Goal: Task Accomplishment & Management: Manage account settings

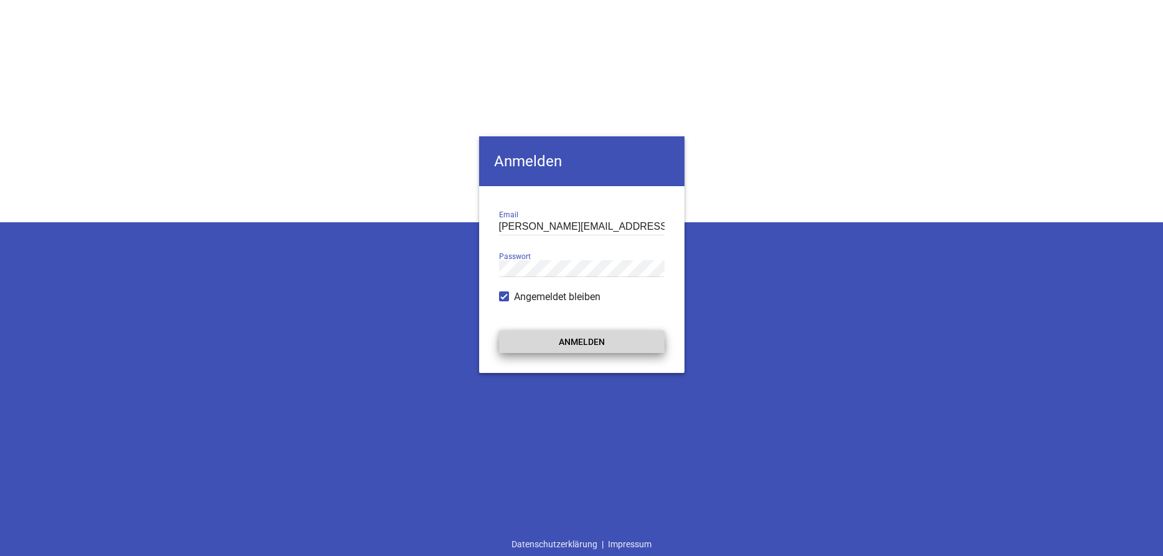
click at [563, 340] on button "Anmelden" at bounding box center [581, 341] width 165 height 22
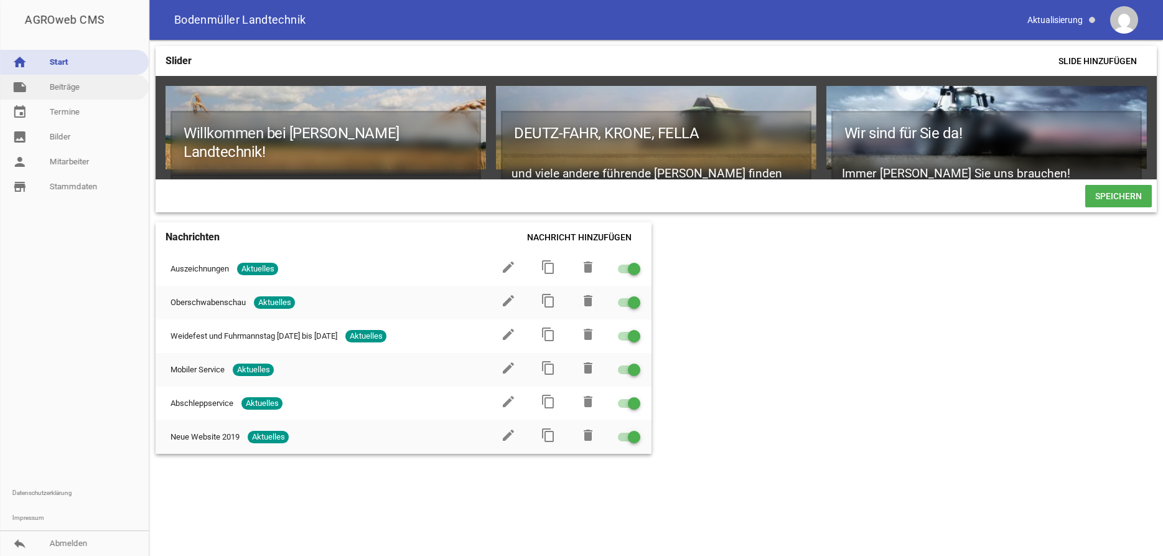
click at [77, 94] on link "note Beiträge" at bounding box center [74, 87] width 149 height 25
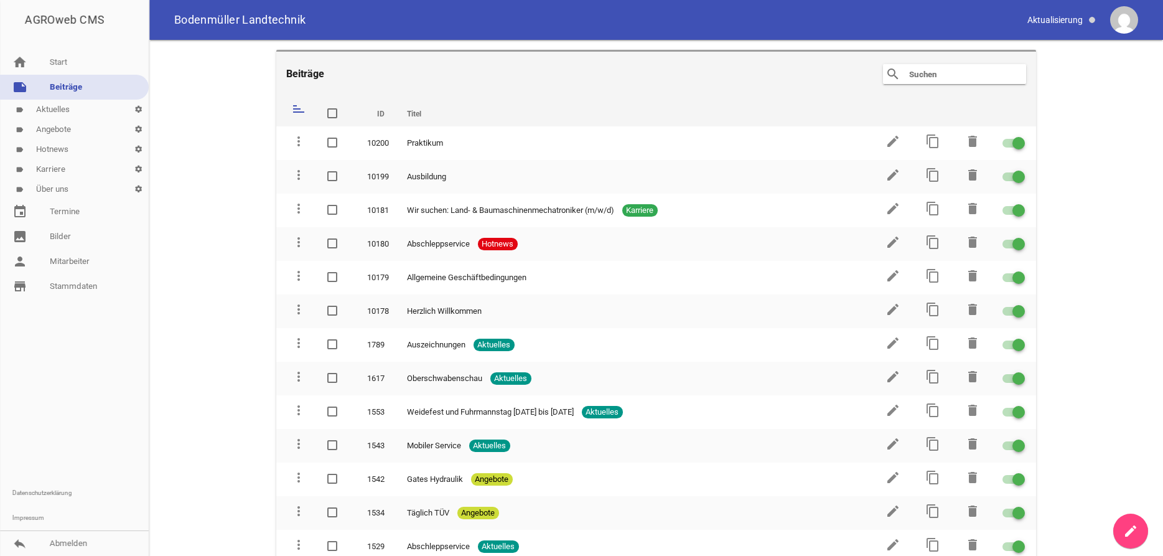
click at [62, 111] on link "label Aktuelles settings" at bounding box center [74, 110] width 149 height 20
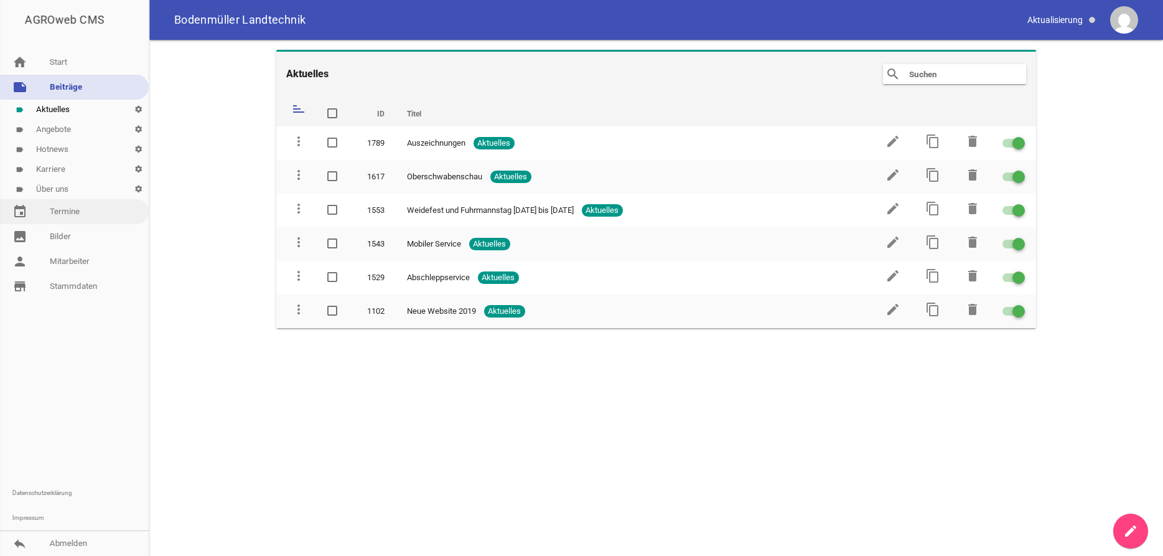
click at [70, 213] on link "event Termine" at bounding box center [74, 211] width 149 height 25
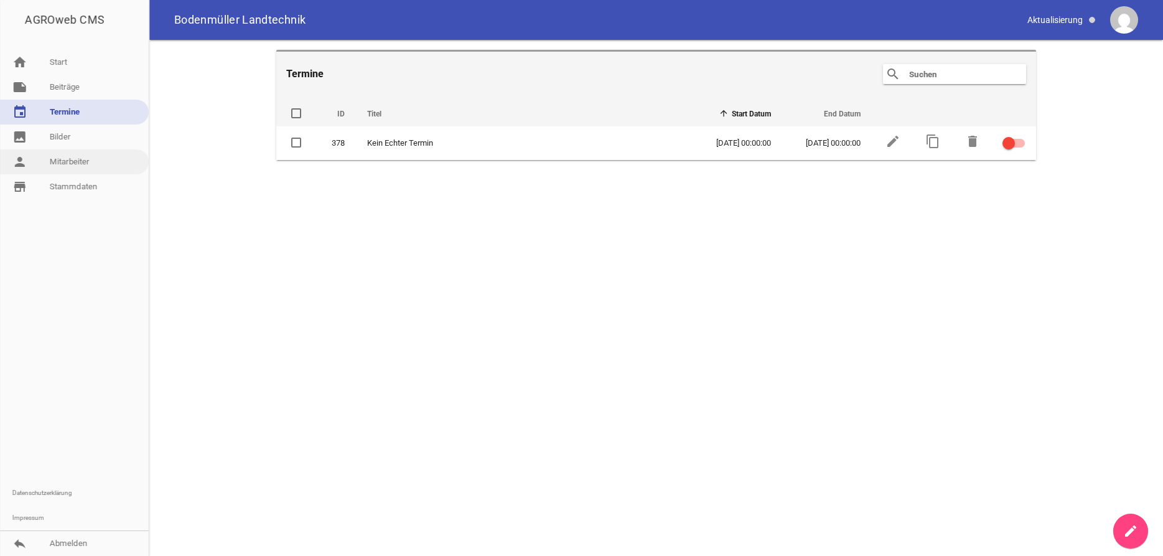
click at [71, 162] on link "person Mitarbeiter" at bounding box center [74, 161] width 149 height 25
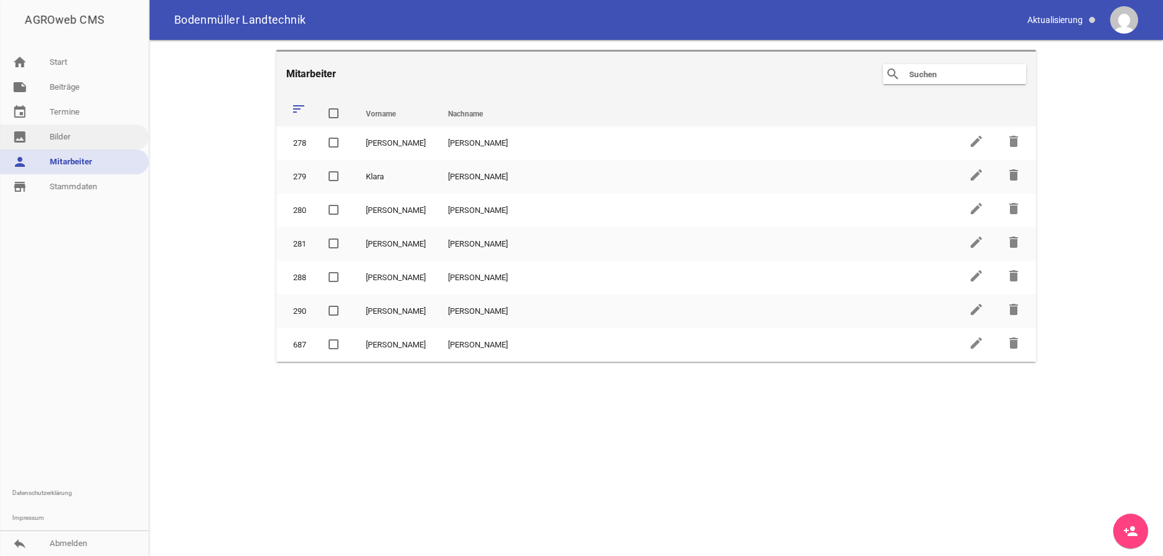
click at [70, 136] on link "image Bilder" at bounding box center [74, 136] width 149 height 25
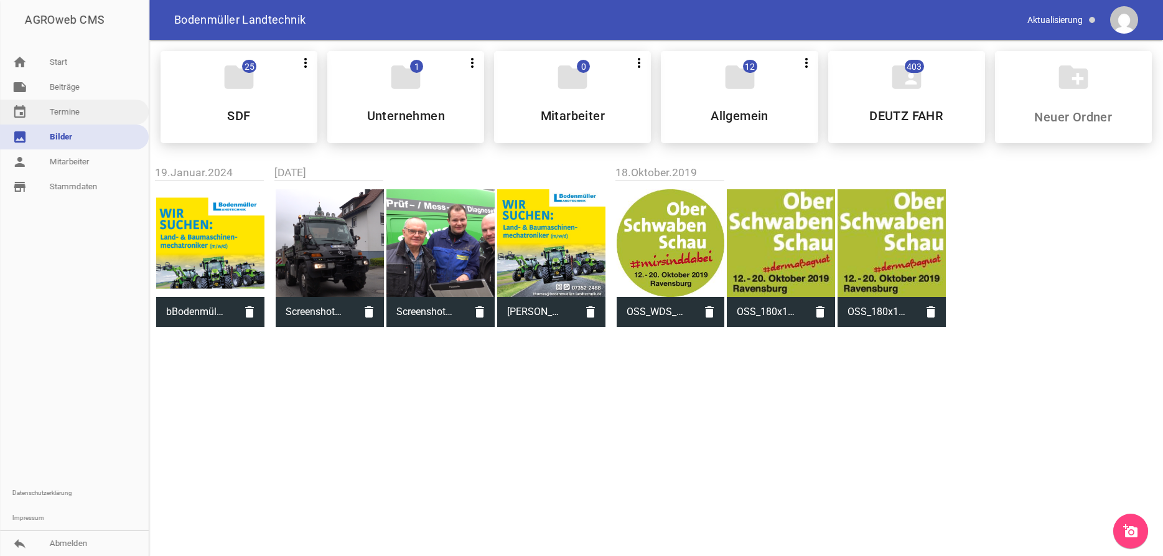
click at [70, 119] on link "event Termine" at bounding box center [74, 112] width 149 height 25
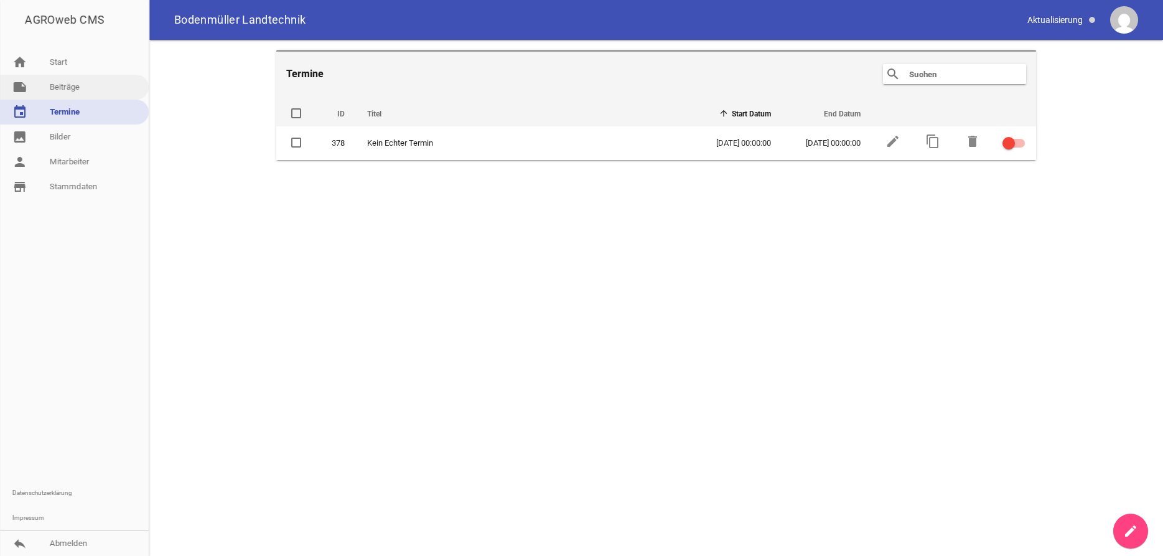
click at [70, 96] on link "note Beiträge" at bounding box center [74, 87] width 149 height 25
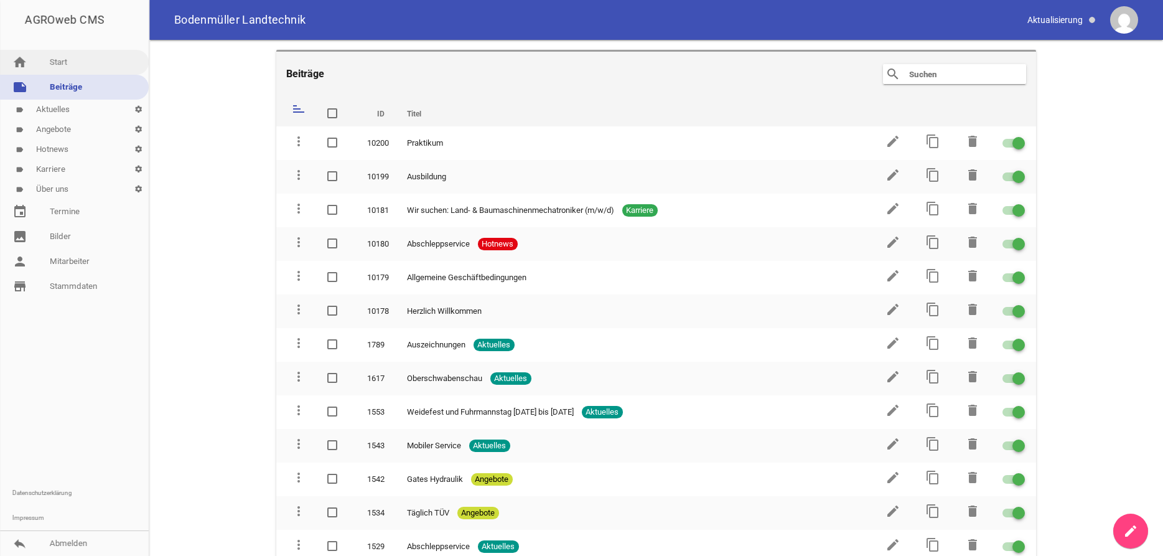
click at [70, 58] on link "home Start" at bounding box center [74, 62] width 149 height 25
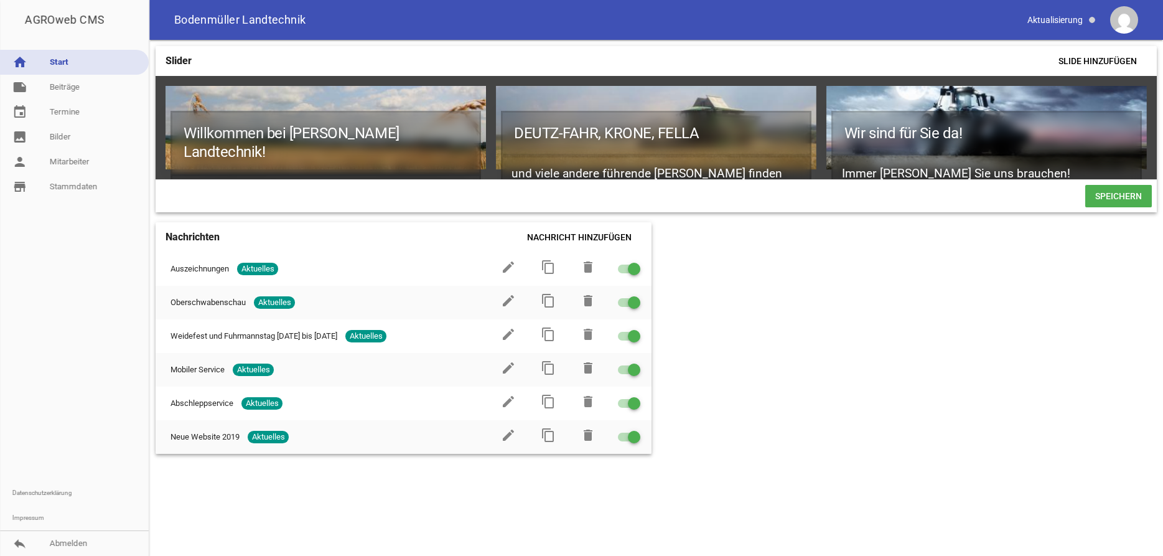
click at [1122, 21] on img at bounding box center [1124, 20] width 28 height 28
click at [61, 20] on div "AGROweb CMS" at bounding box center [74, 20] width 149 height 40
click at [1079, 17] on span at bounding box center [1062, 19] width 78 height 21
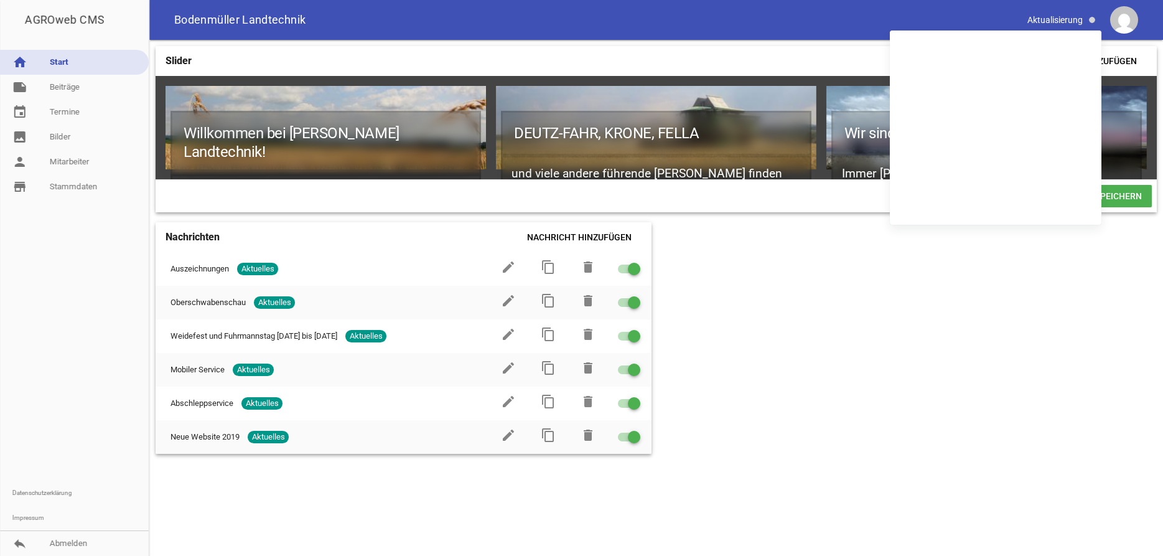
click at [701, 26] on div "Bodenmüller Landtechnik" at bounding box center [656, 20] width 1014 height 40
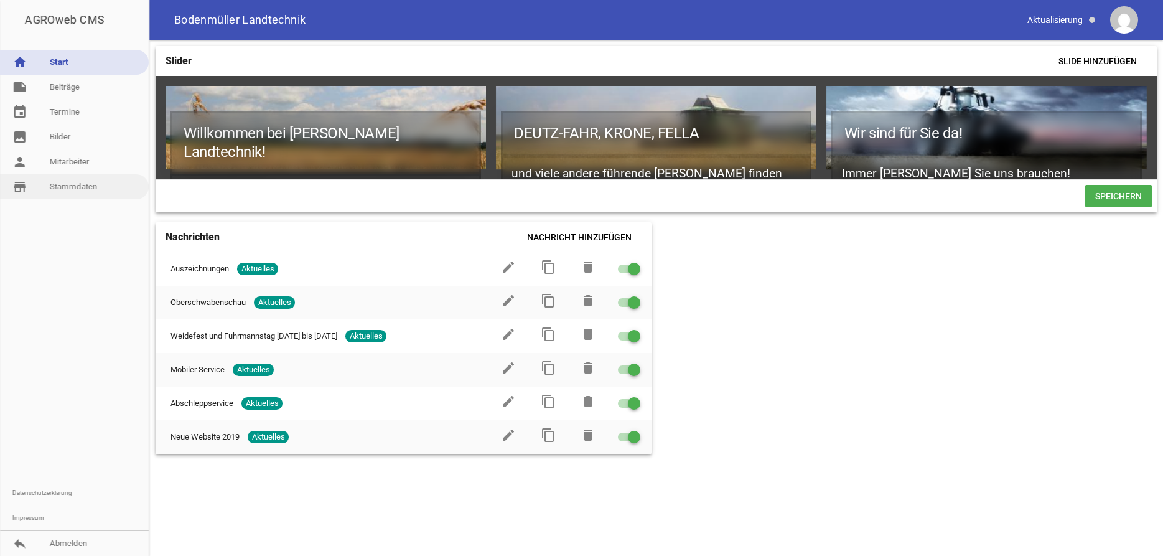
click at [73, 189] on link "store_mall_directory Stammdaten" at bounding box center [74, 186] width 149 height 25
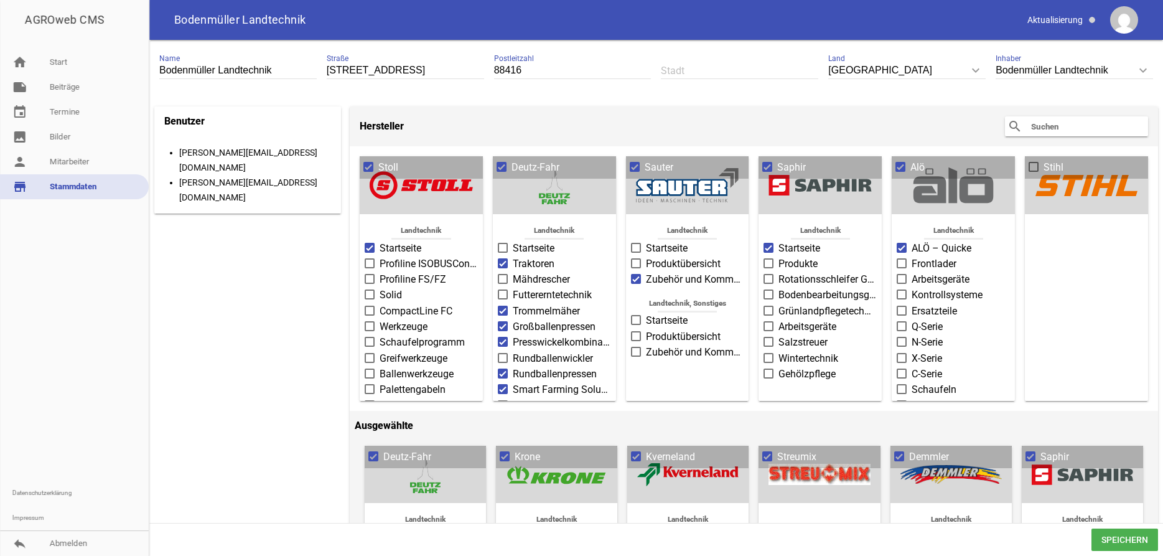
click at [368, 259] on span at bounding box center [370, 262] width 8 height 7
click at [380, 256] on input "Profiline ISOBUSConnected" at bounding box center [380, 256] width 0 height 0
click at [371, 263] on span at bounding box center [370, 262] width 8 height 7
click at [380, 256] on input "Profiline ISOBUSConnected" at bounding box center [380, 256] width 0 height 0
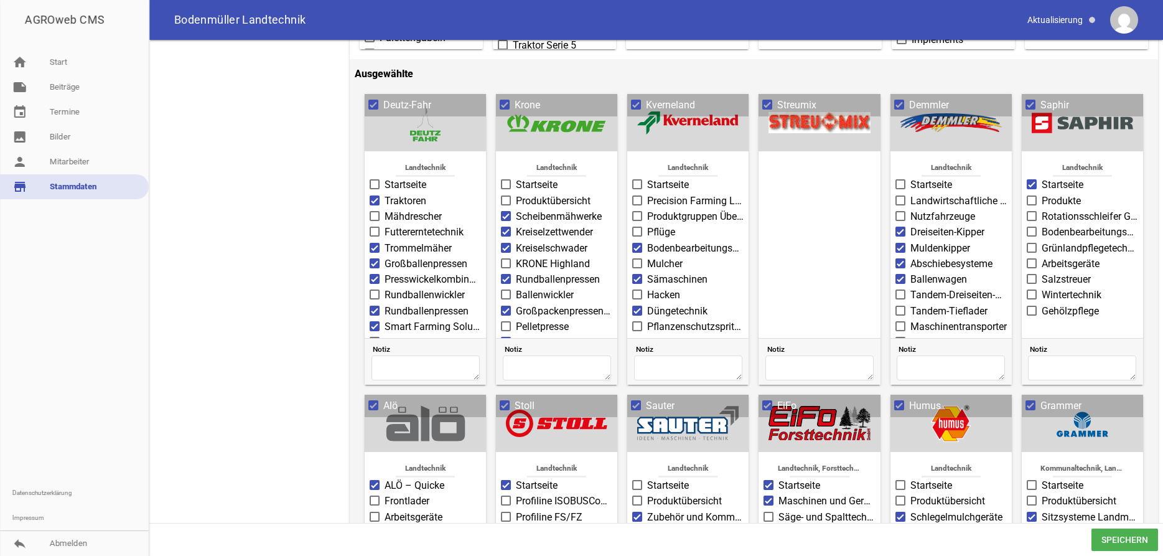
scroll to position [381, 0]
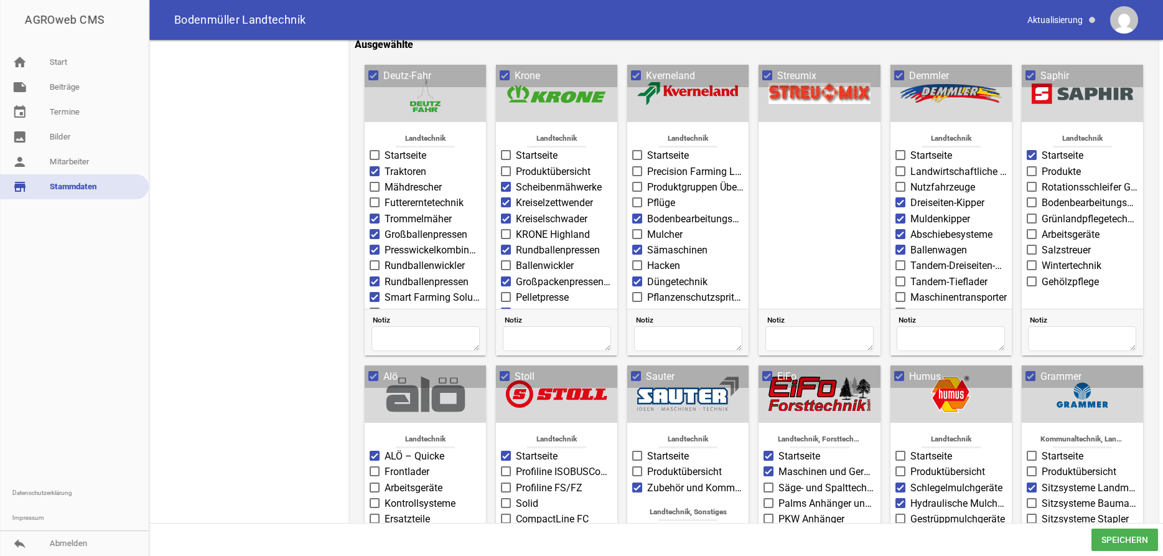
click at [768, 77] on span at bounding box center [767, 75] width 8 height 7
click at [777, 68] on input "Streumix" at bounding box center [777, 68] width 0 height 0
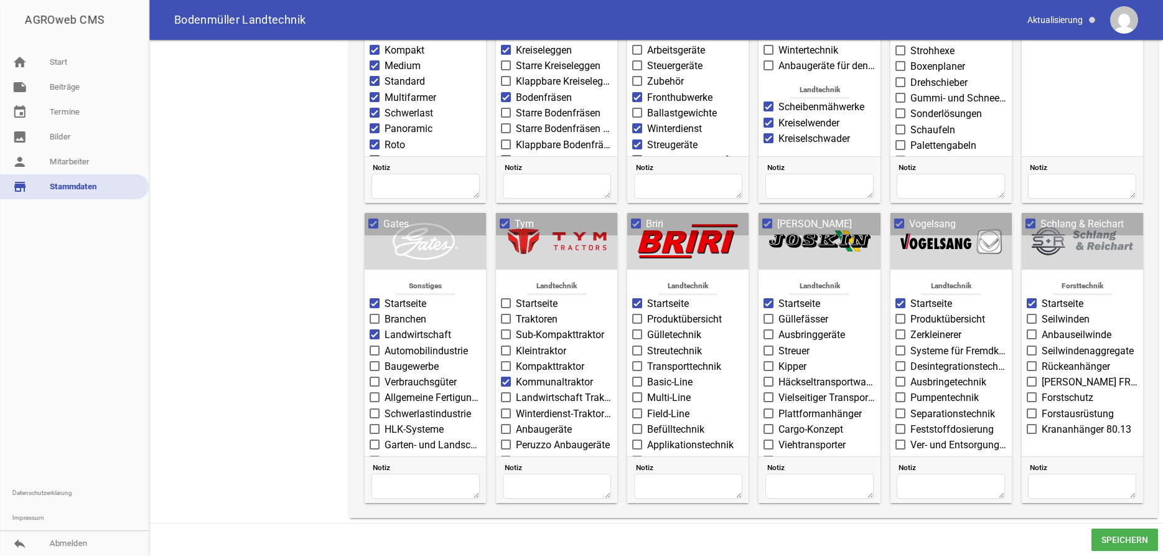
scroll to position [1159, 0]
click at [1131, 534] on span "Speichern" at bounding box center [1124, 539] width 67 height 22
click at [85, 164] on link "person Mitarbeiter" at bounding box center [74, 161] width 149 height 25
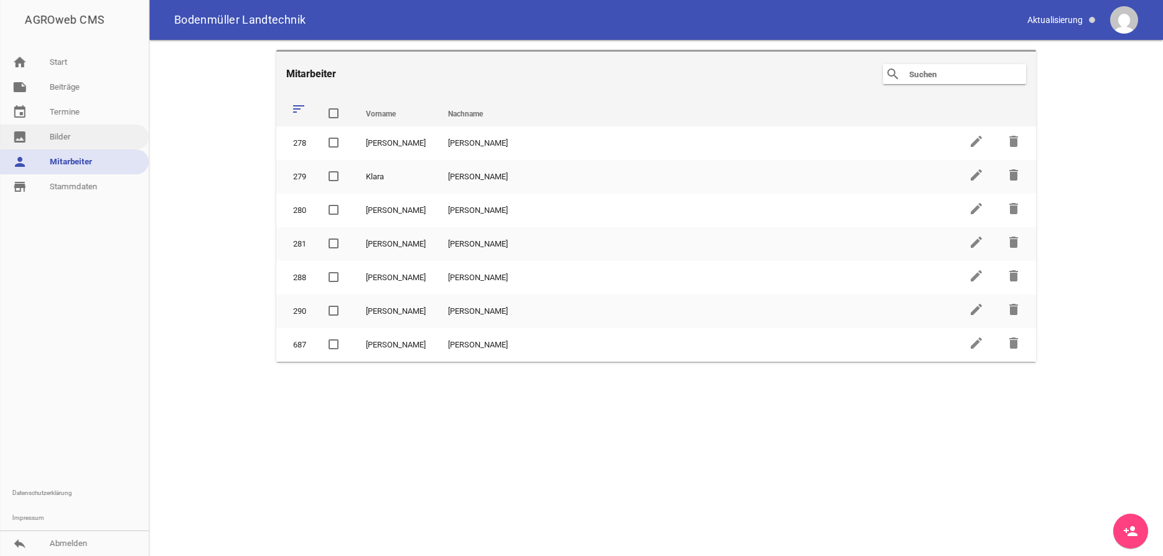
click at [57, 136] on link "image Bilder" at bounding box center [74, 136] width 149 height 25
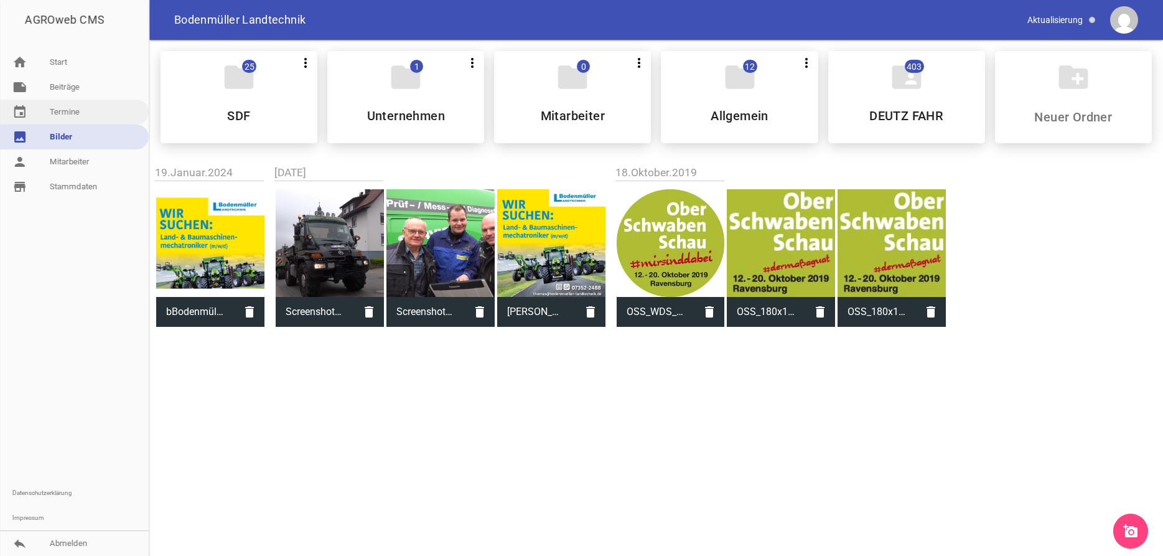
click at [54, 103] on link "event Termine" at bounding box center [74, 112] width 149 height 25
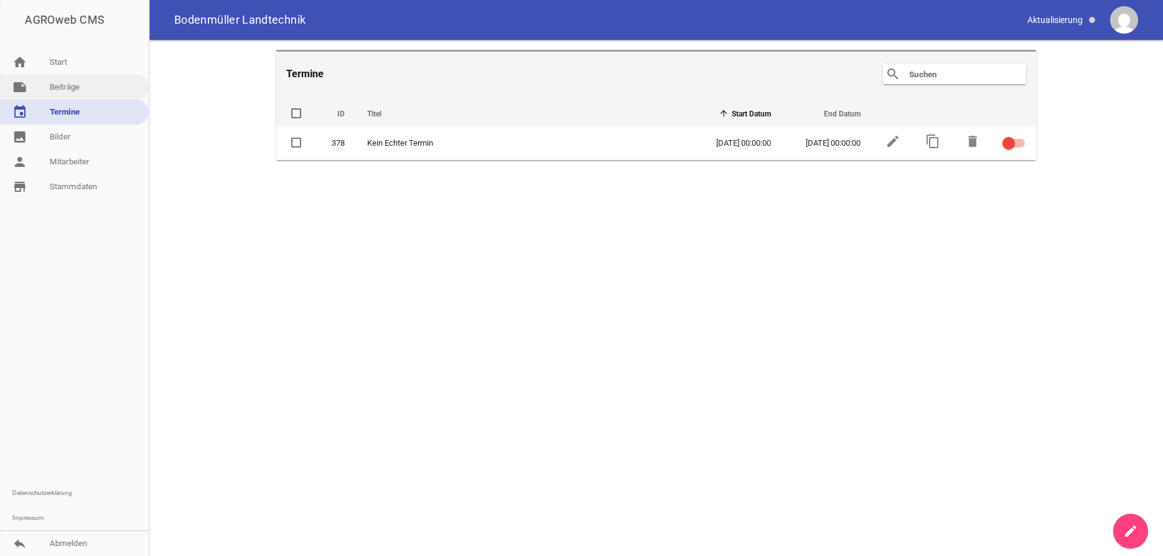
click at [52, 89] on link "note Beiträge" at bounding box center [74, 87] width 149 height 25
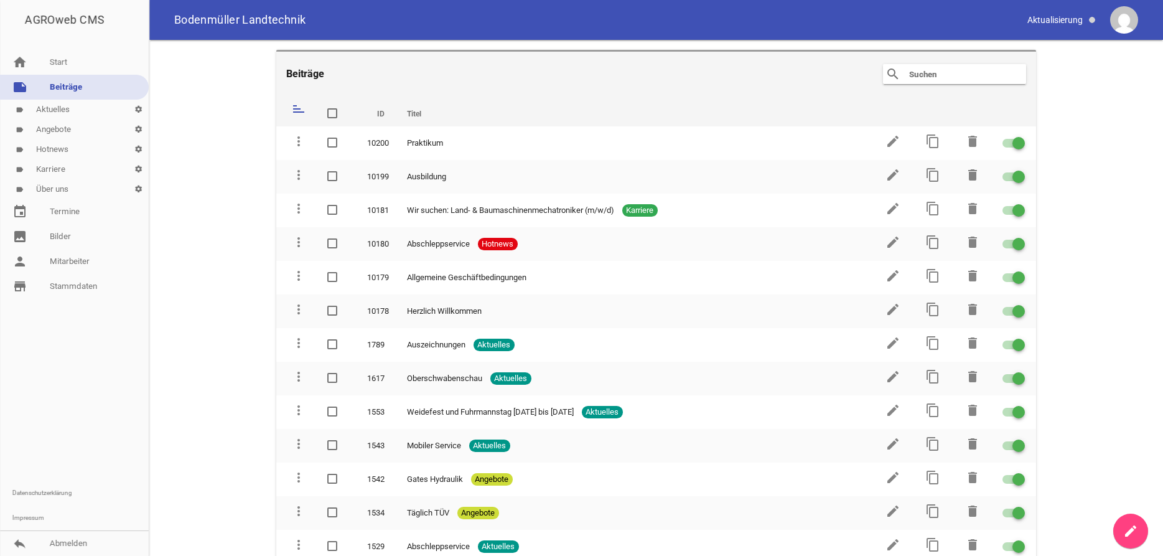
click at [58, 111] on link "label Aktuelles settings" at bounding box center [74, 110] width 149 height 20
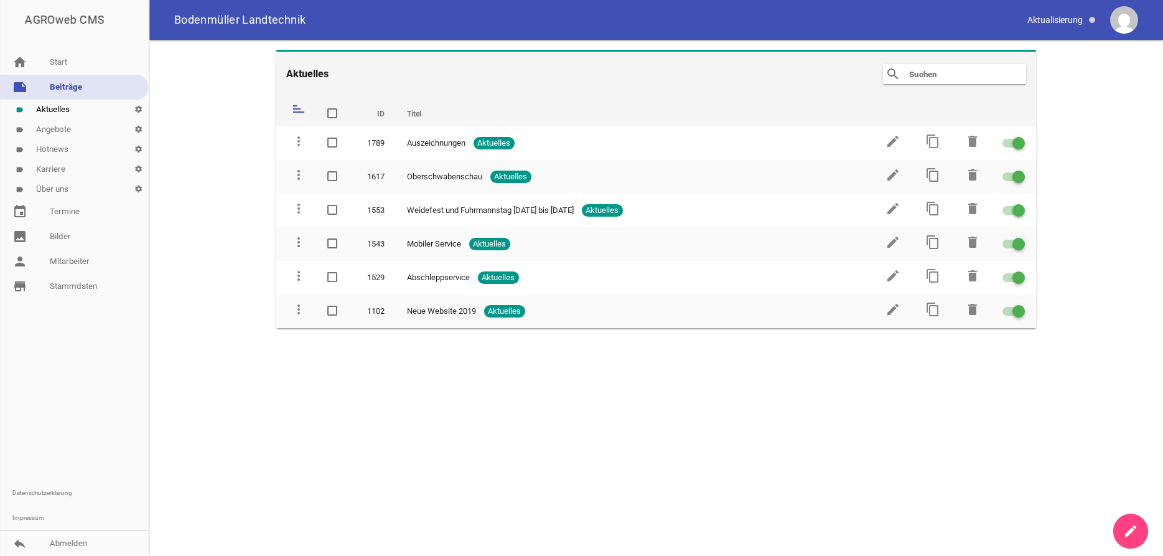
click at [58, 134] on link "label Angebote settings" at bounding box center [74, 129] width 149 height 20
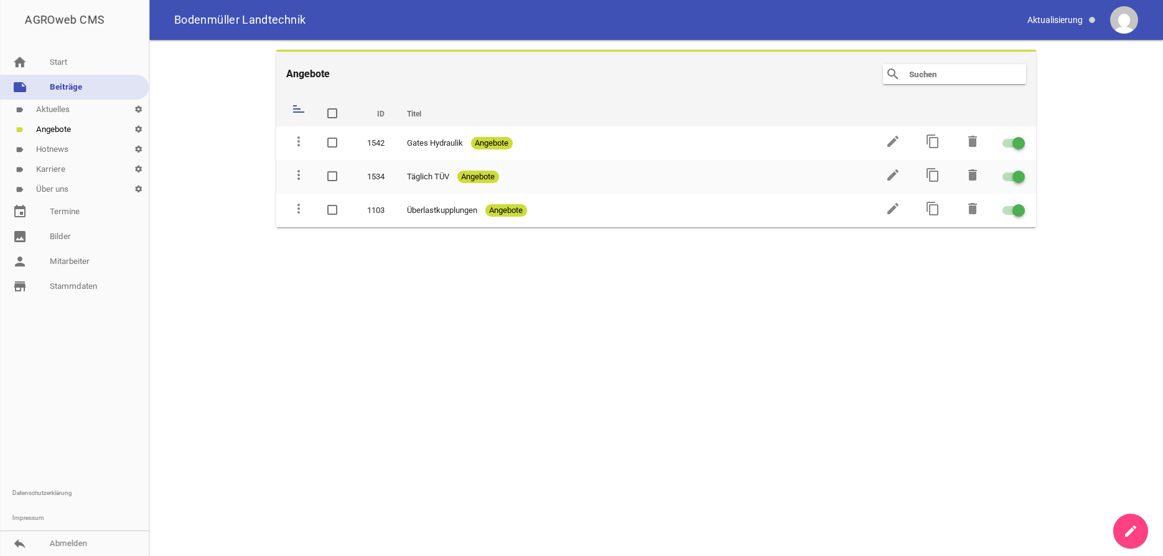
click at [58, 146] on link "label Hotnews settings" at bounding box center [74, 149] width 149 height 20
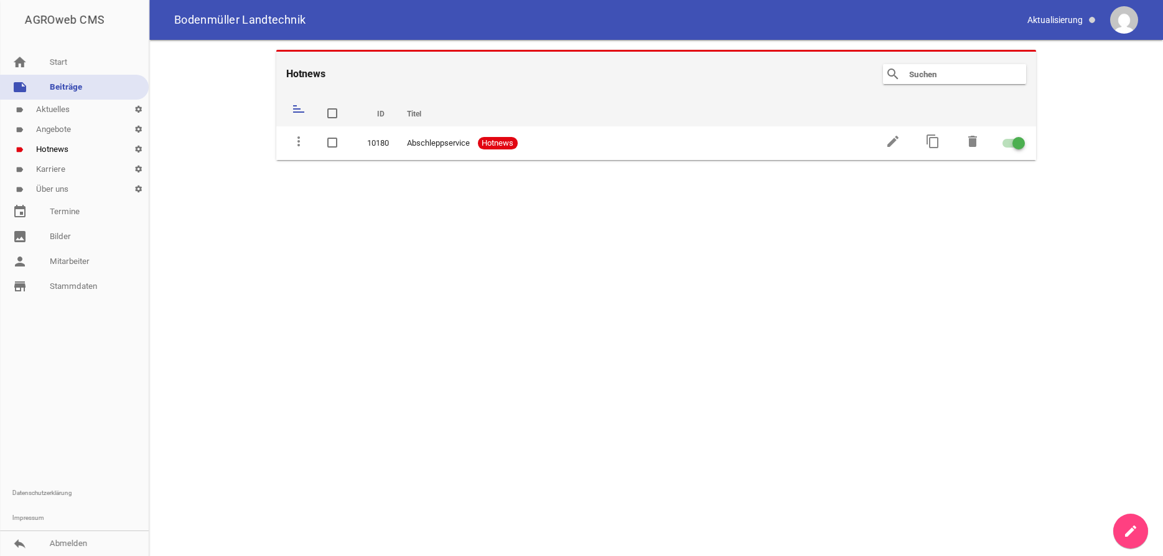
click at [58, 134] on link "label Angebote settings" at bounding box center [74, 129] width 149 height 20
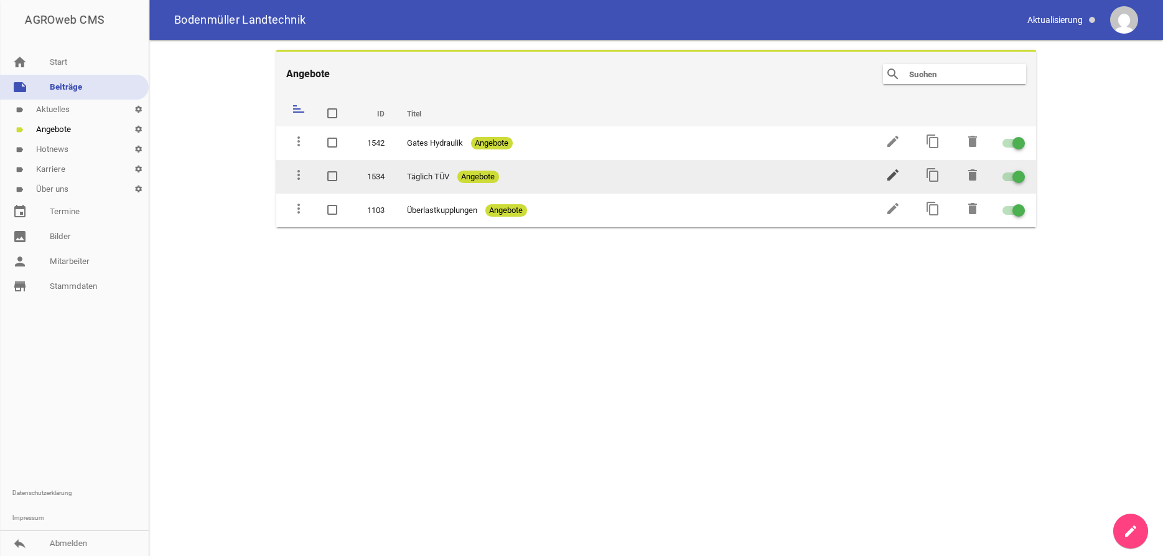
click at [891, 174] on icon "edit" at bounding box center [892, 174] width 15 height 15
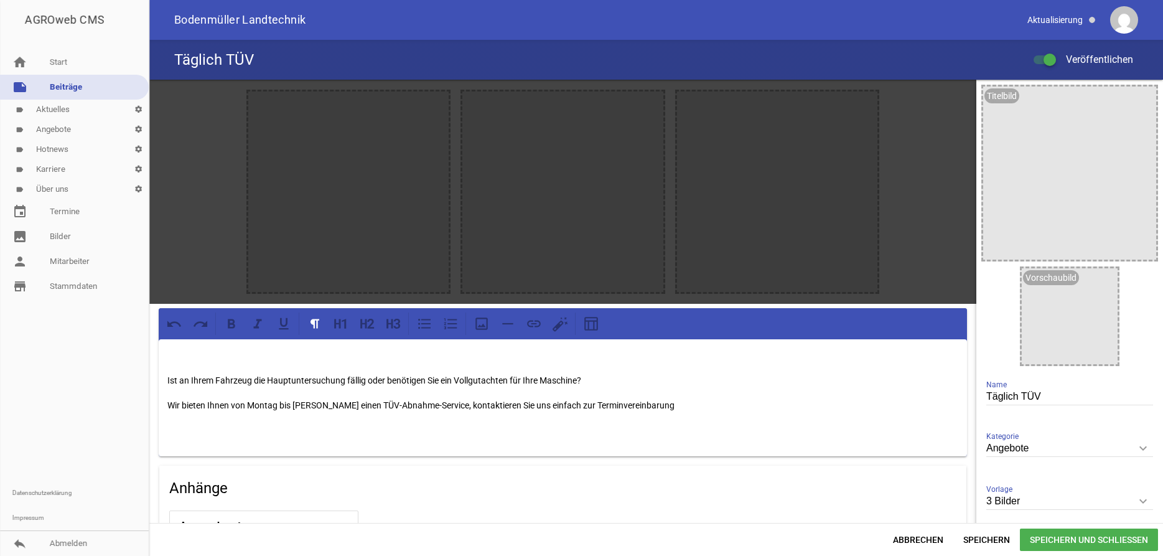
scroll to position [116, 0]
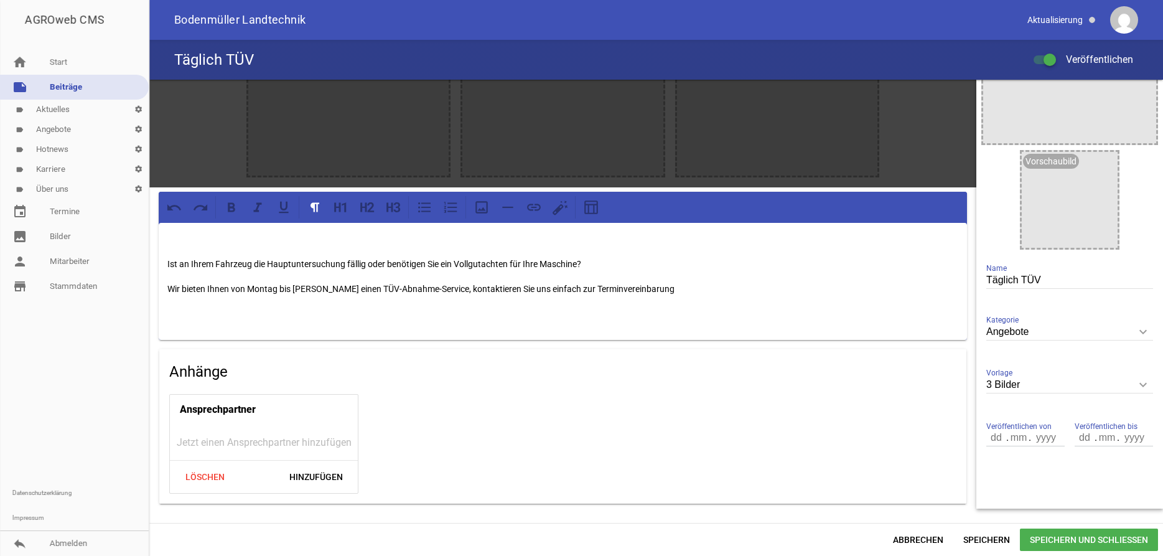
click at [227, 435] on div "Jetzt einen Ansprechpartner hinzufügen" at bounding box center [264, 441] width 188 height 35
click at [226, 441] on div "Jetzt einen Ansprechpartner hinzufügen" at bounding box center [264, 441] width 188 height 35
click at [79, 548] on link "reply Abmelden" at bounding box center [74, 543] width 149 height 25
